Goal: Information Seeking & Learning: Learn about a topic

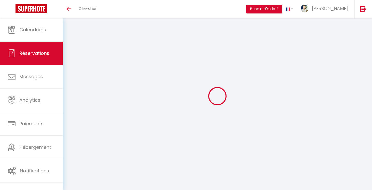
select select
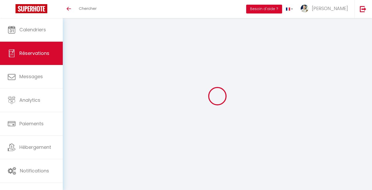
select select
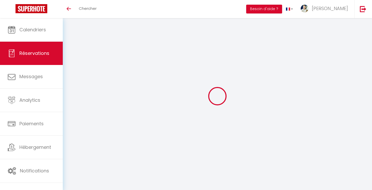
checkbox input "false"
select select
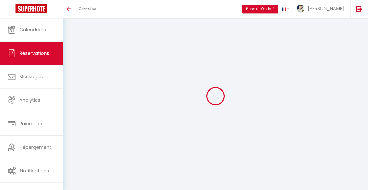
select select
checkbox input "false"
select select
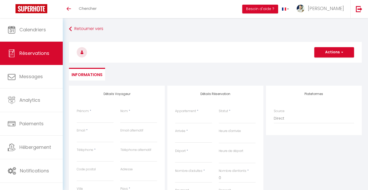
select select
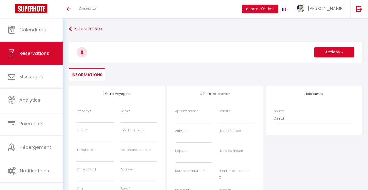
checkbox input "false"
select select
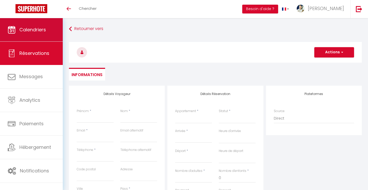
click at [44, 34] on link "Calendriers" at bounding box center [31, 29] width 63 height 23
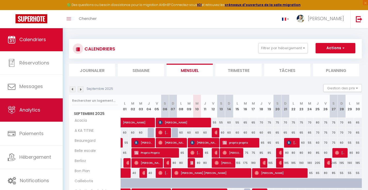
click at [40, 104] on link "Analytics" at bounding box center [31, 109] width 63 height 23
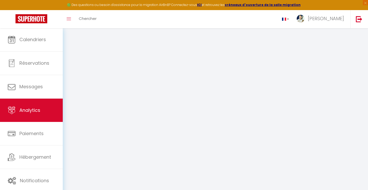
select select "2025"
select select "9"
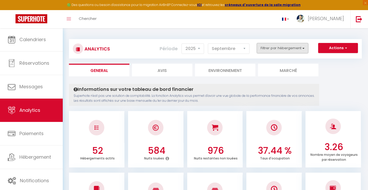
click at [293, 49] on button "Filtrer par hébergement" at bounding box center [283, 48] width 52 height 10
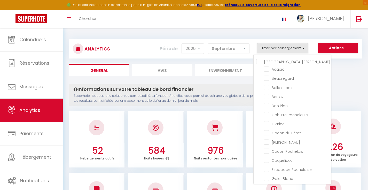
click at [258, 62] on Rochelle "[GEOGRAPHIC_DATA][PERSON_NAME]" at bounding box center [293, 61] width 75 height 5
checkbox Rochelle "true"
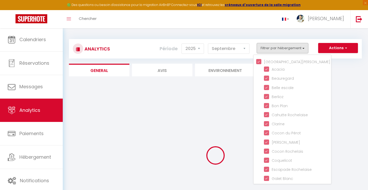
checkbox input "true"
checkbox escale "true"
checkbox input "true"
checkbox Plan "true"
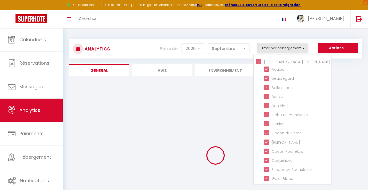
checkbox Rochelaise "true"
checkbox input "true"
checkbox Pérot "true"
checkbox Urbain "true"
checkbox Rochelais "true"
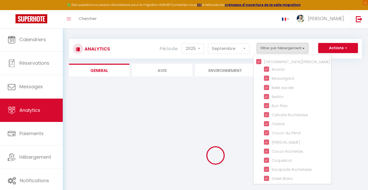
checkbox input "true"
checkbox Rochelaise "true"
checkbox Blanc "true"
checkbox Horizon "true"
checkbox voile "true"
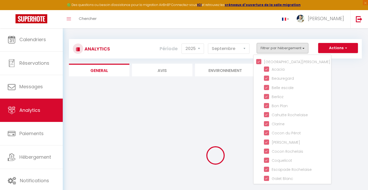
checkbox Rochelais "true"
checkbox Perot "true"
checkbox Arts "true"
checkbox input "true"
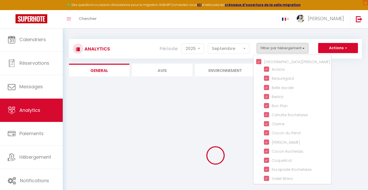
checkbox Square "true"
checkbox input "true"
checkbox bonheur "true"
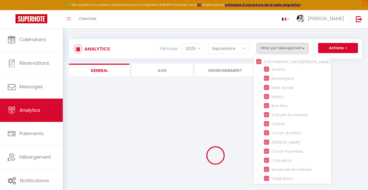
checkbox Margot "true"
checkbox marché "true"
checkbox Horizon "true"
checkbox Albert "true"
checkbox Gabaret "true"
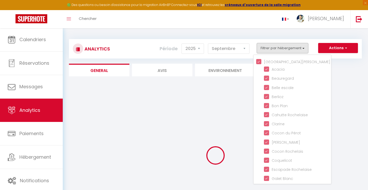
checkbox Malo "true"
checkbox input "true"
checkbox Éloi "true"
checkbox Matelot "true"
checkbox Capitaine "true"
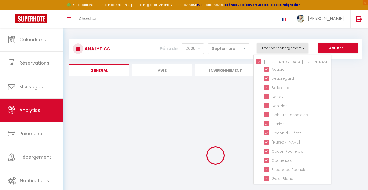
checkbox Amiral "true"
checkbox input "true"
checkbox Marché "true"
checkbox Horizon "true"
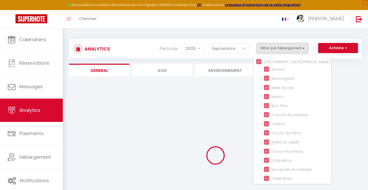
checkbox input "true"
checkbox Mer "true"
checkbox input "true"
checkbox Savoyard "false"
checkbox TITINE "false"
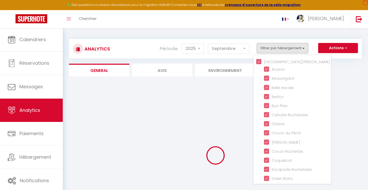
checkbox Tropicale "false"
checkbox Créole "false"
checkbox input "false"
checkbox Steel "false"
checkbox Migaline "false"
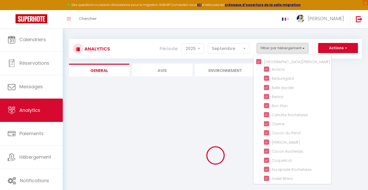
checkbox Claragane "false"
checkbox input "false"
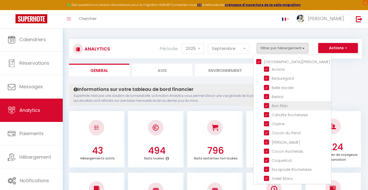
checkbox Savoyard "false"
checkbox TITINE "false"
checkbox Tropicale "false"
checkbox Créole "false"
checkbox input "false"
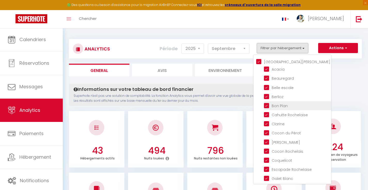
checkbox Steel "false"
checkbox Migaline "false"
checkbox Claragane "false"
checkbox input "false"
click at [263, 59] on Rochelle "[GEOGRAPHIC_DATA][PERSON_NAME]" at bounding box center [293, 61] width 75 height 5
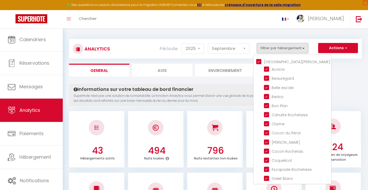
checkbox Rochelle "false"
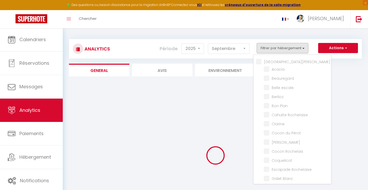
checkbox input "false"
checkbox escale "false"
checkbox input "false"
checkbox Plan "false"
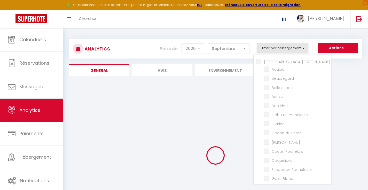
checkbox Rochelaise "false"
checkbox input "false"
checkbox Pérot "false"
checkbox Urbain "false"
checkbox Rochelais "false"
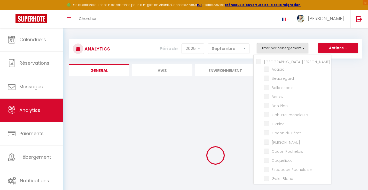
checkbox input "false"
checkbox Rochelaise "false"
checkbox Blanc "false"
checkbox Horizon "false"
checkbox voile "false"
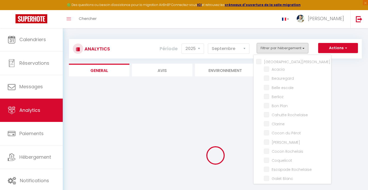
checkbox Rochelais "false"
checkbox Perot "false"
checkbox Arts "false"
checkbox input "false"
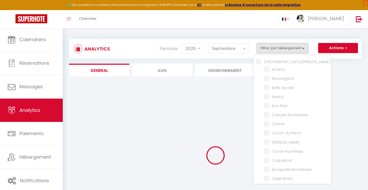
checkbox Square "false"
checkbox input "false"
checkbox bonheur "false"
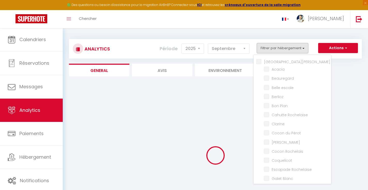
checkbox Margot "false"
checkbox marché "false"
checkbox Horizon "false"
checkbox Albert "false"
checkbox Gabaret "false"
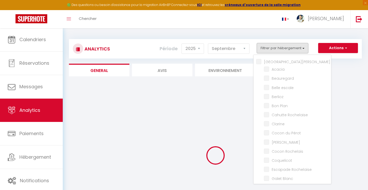
checkbox Malo "false"
checkbox input "false"
checkbox Éloi "false"
checkbox Matelot "false"
checkbox Capitaine "false"
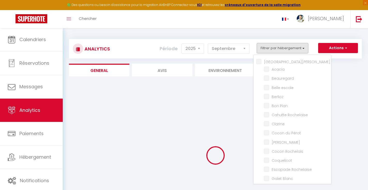
checkbox Amiral "false"
checkbox input "false"
checkbox Marché "false"
checkbox Horizon "false"
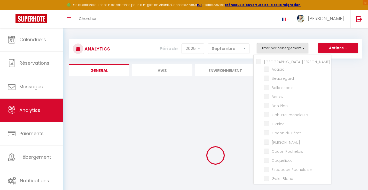
checkbox input "false"
checkbox Mer "false"
checkbox input "false"
checkbox Savoyard "false"
checkbox TITINE "false"
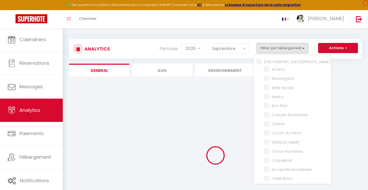
checkbox Tropicale "false"
checkbox Créole "false"
checkbox input "false"
checkbox Steel "false"
checkbox Migaline "false"
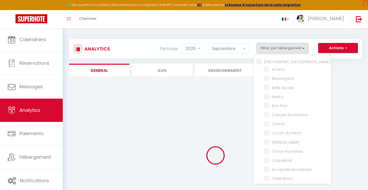
checkbox Claragane "false"
checkbox input "false"
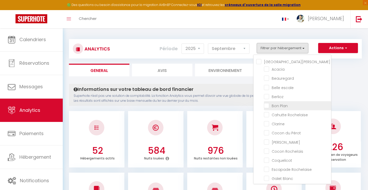
checkbox Savoyard "false"
checkbox TITINE "false"
checkbox Tropicale "false"
checkbox Créole "false"
checkbox input "false"
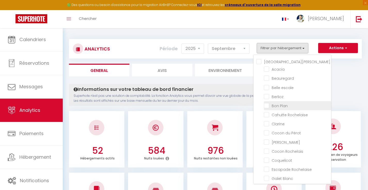
checkbox Steel "false"
checkbox Migaline "false"
checkbox Claragane "false"
checkbox input "false"
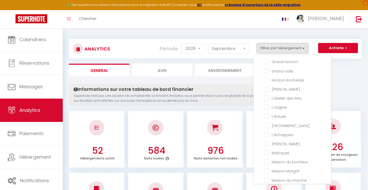
scroll to position [92, 0]
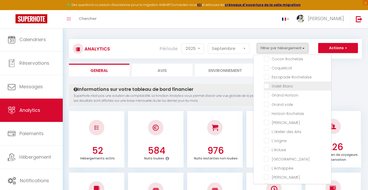
click at [286, 85] on Blanc "checkbox" at bounding box center [297, 85] width 67 height 5
checkbox Blanc "true"
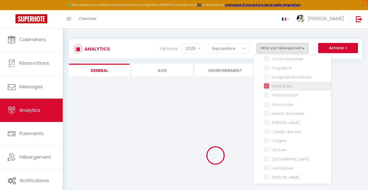
checkbox Savoyard "false"
checkbox TITINE "false"
checkbox Tropicale "false"
checkbox Créole "false"
checkbox input "false"
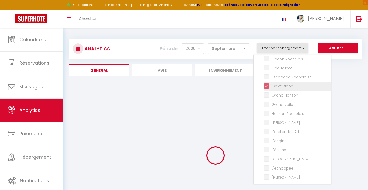
checkbox Steel "false"
checkbox Migaline "false"
checkbox Claragane "false"
checkbox input "false"
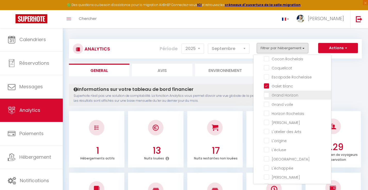
checkbox Savoyard "false"
checkbox TITINE "false"
checkbox Tropicale "false"
checkbox Créole "false"
checkbox input "false"
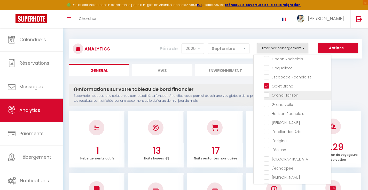
checkbox Steel "false"
checkbox Migaline "false"
checkbox Claragane "false"
checkbox input "false"
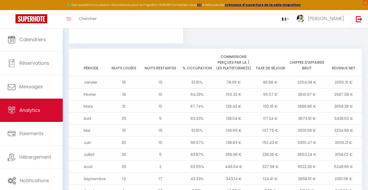
scroll to position [540, 0]
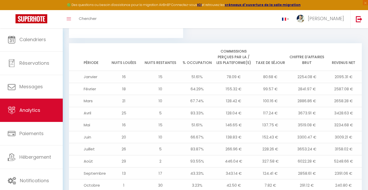
click at [331, 155] on td "5248.66 €" at bounding box center [343, 161] width 37 height 12
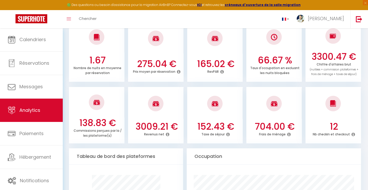
scroll to position [0, 0]
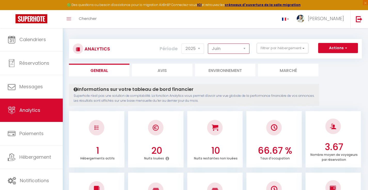
click at [228, 56] on div "Analytics Actions Génération SuperConciergerie Génération SuperAnalyzer Générat…" at bounding box center [215, 48] width 293 height 19
select select "4"
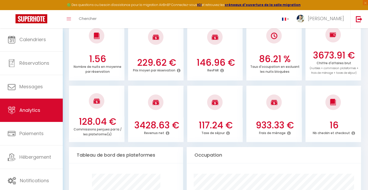
scroll to position [38, 0]
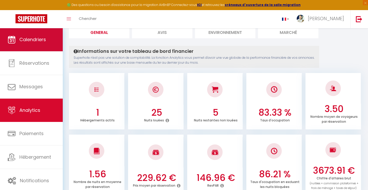
click at [45, 40] on span "Calendriers" at bounding box center [32, 39] width 27 height 6
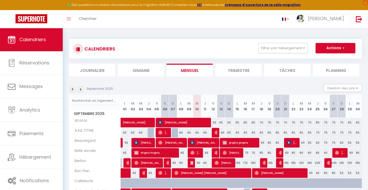
click at [44, 40] on span "Calendriers" at bounding box center [32, 39] width 27 height 6
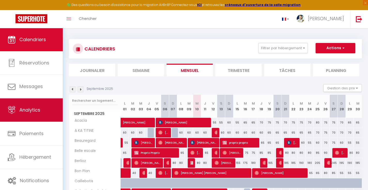
click at [45, 106] on link "Analytics" at bounding box center [31, 109] width 63 height 23
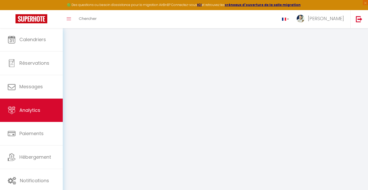
select select "2025"
select select "9"
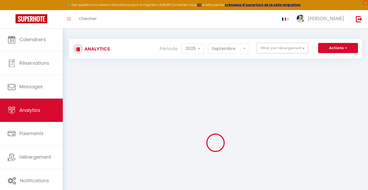
checkbox Rochelle "false"
checkbox input "false"
checkbox escale "false"
checkbox input "false"
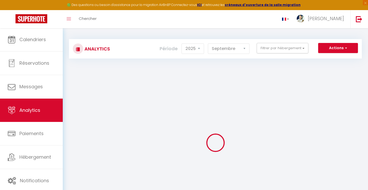
checkbox Plan "false"
checkbox Rochelaise "false"
checkbox input "false"
checkbox Pérot "false"
checkbox Urbain "false"
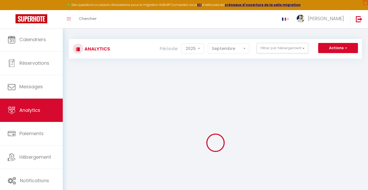
checkbox Rochelais "false"
checkbox input "false"
checkbox Rochelaise "false"
checkbox Blanc "false"
checkbox Horizon "false"
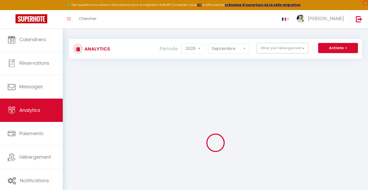
checkbox voile "false"
checkbox Rochelais "false"
checkbox Perot "false"
checkbox Arts "false"
checkbox input "false"
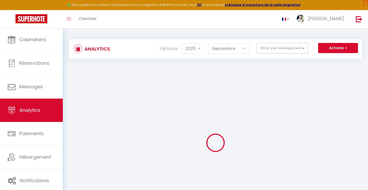
checkbox input "false"
checkbox Square "false"
checkbox input "false"
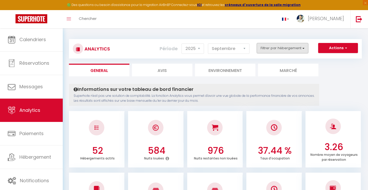
click at [288, 52] on button "Filtrer par hébergement" at bounding box center [283, 48] width 52 height 10
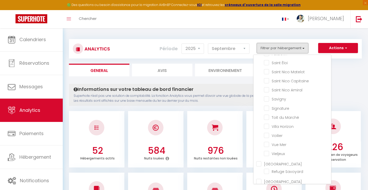
scroll to position [384, 0]
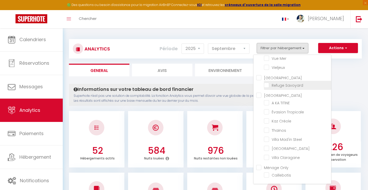
click at [282, 85] on Savoyard "checkbox" at bounding box center [297, 84] width 67 height 5
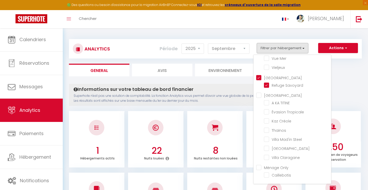
click at [347, 68] on ul "General Avis Environnement Marché" at bounding box center [215, 70] width 293 height 13
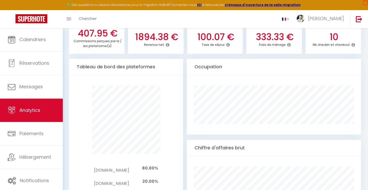
scroll to position [60, 0]
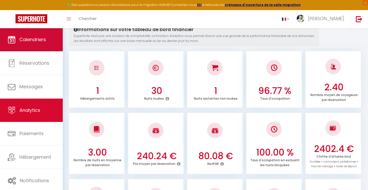
click at [41, 36] on span "Calendriers" at bounding box center [32, 39] width 27 height 6
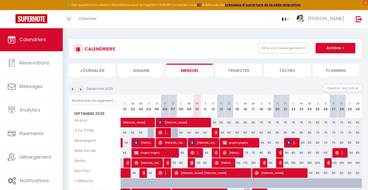
scroll to position [163, 0]
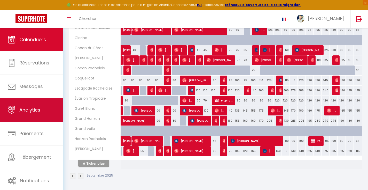
click at [33, 112] on span "Analytics" at bounding box center [29, 109] width 21 height 6
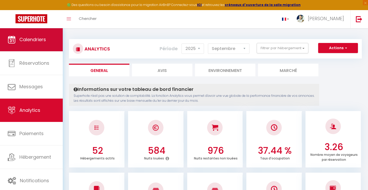
click at [38, 38] on span "Calendriers" at bounding box center [32, 39] width 27 height 6
